Goal: Check status: Check status

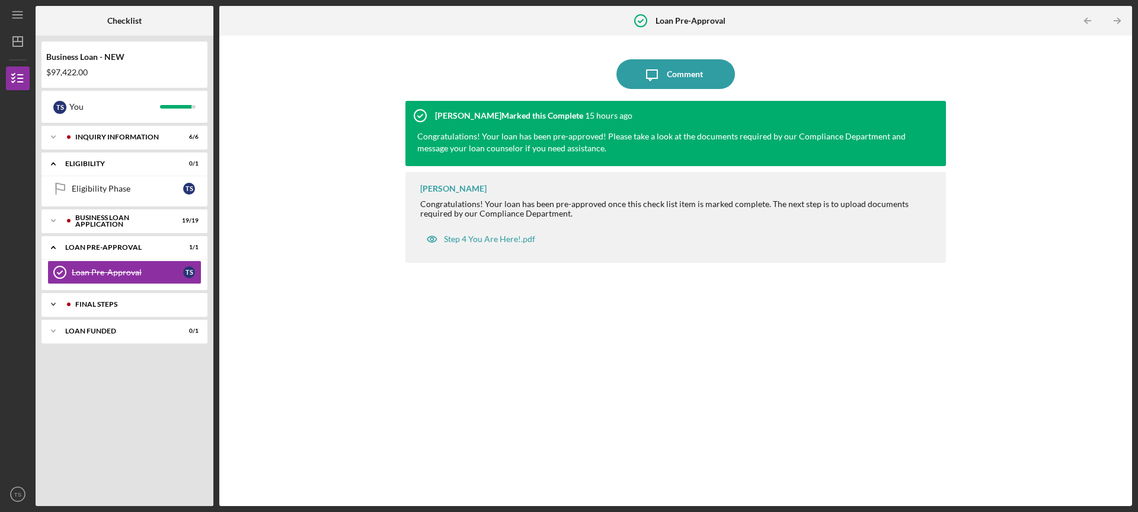
click at [119, 301] on div "FINAL STEPS" at bounding box center [133, 304] width 117 height 7
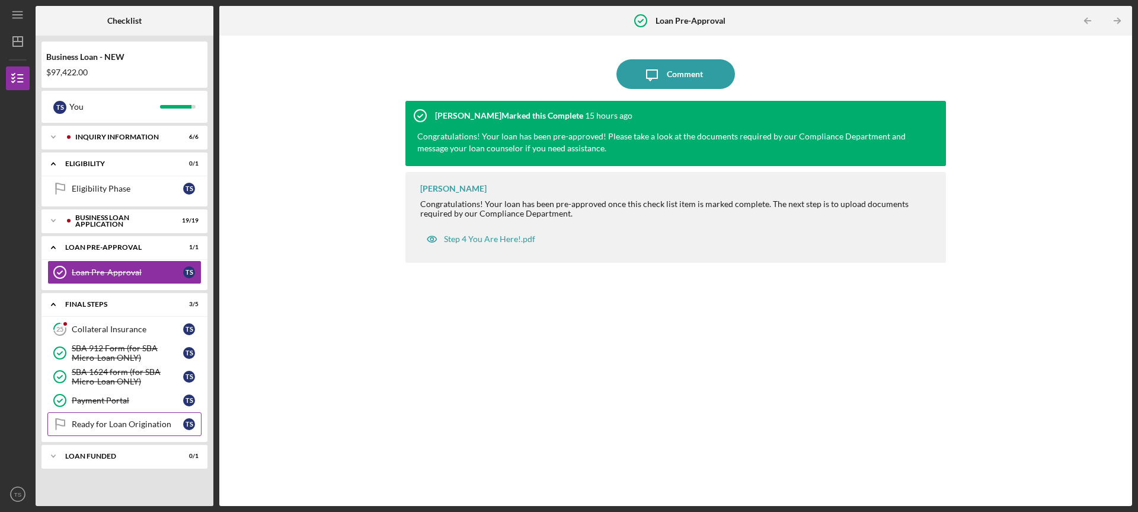
click at [137, 423] on div "Ready for Loan Origination" at bounding box center [127, 423] width 111 height 9
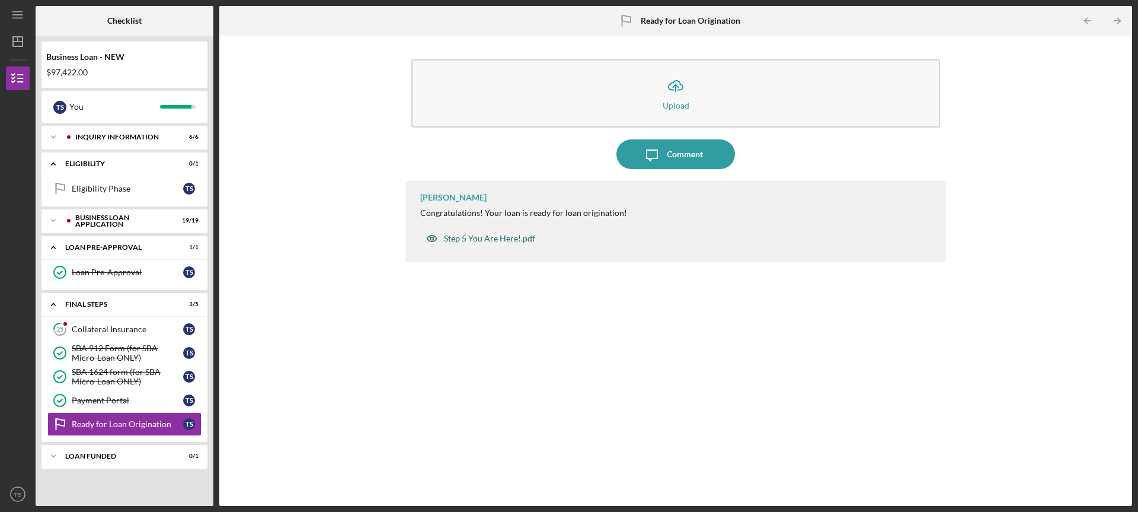
click at [479, 235] on div "Step 5 You Are Here!.pdf" at bounding box center [489, 238] width 91 height 9
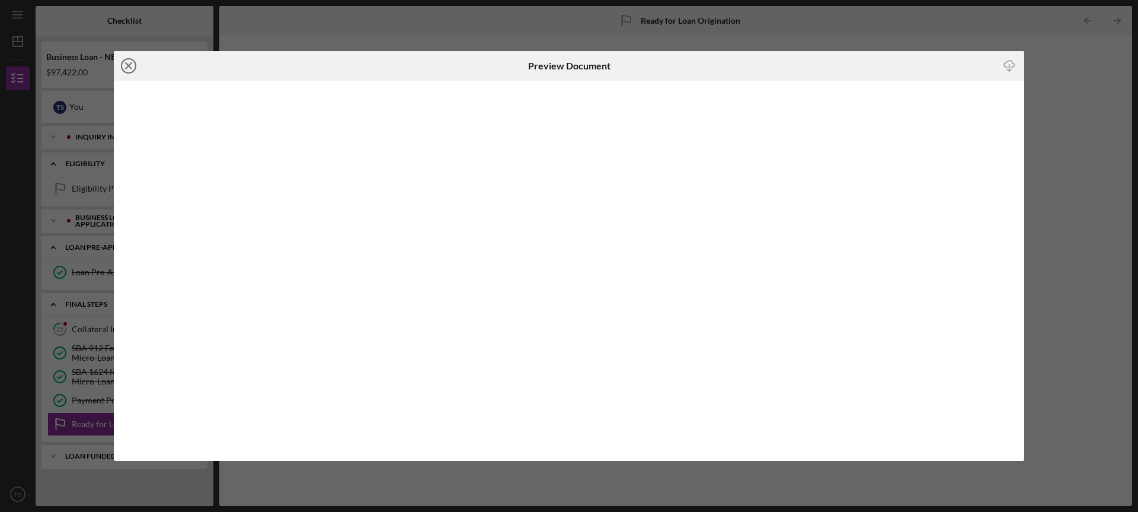
click at [132, 68] on icon "Icon/Close" at bounding box center [129, 66] width 30 height 30
